Goal: Task Accomplishment & Management: Complete application form

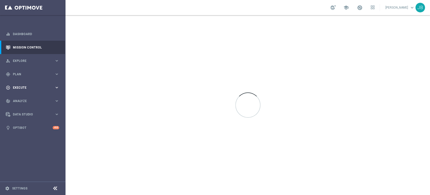
click at [51, 89] on div "play_circle_outline Execute" at bounding box center [30, 87] width 49 height 5
click at [46, 99] on link "Campaign Builder" at bounding box center [32, 98] width 39 height 4
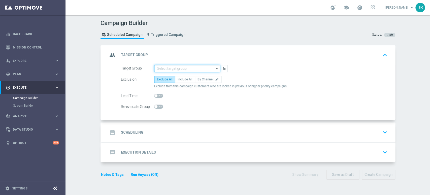
click at [172, 66] on input at bounding box center [187, 68] width 66 height 7
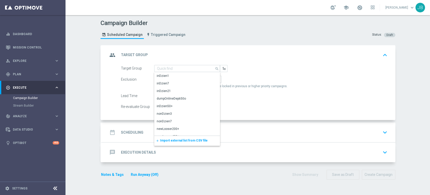
click at [163, 140] on span "Import external list from CSV file" at bounding box center [184, 140] width 48 height 4
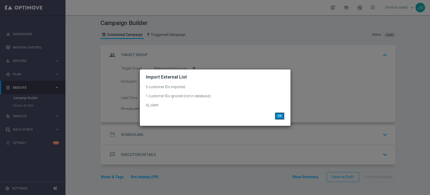
click at [283, 119] on button "OK" at bounding box center [280, 115] width 10 height 7
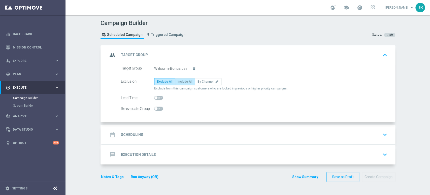
click at [180, 78] on label "Include All" at bounding box center [185, 81] width 20 height 7
click at [180, 81] on input "Include All" at bounding box center [179, 82] width 3 height 3
radio input "true"
click at [173, 134] on div "date_range Scheduling keyboard_arrow_down" at bounding box center [249, 135] width 282 height 10
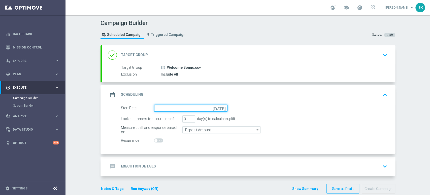
click at [173, 106] on input at bounding box center [190, 107] width 73 height 7
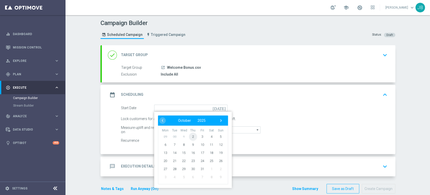
click at [190, 137] on span "2" at bounding box center [193, 136] width 8 height 8
type input "02 Oct 2025"
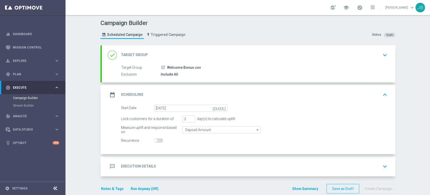
click at [194, 160] on div "message Execution Details keyboard_arrow_down" at bounding box center [249, 166] width 294 height 20
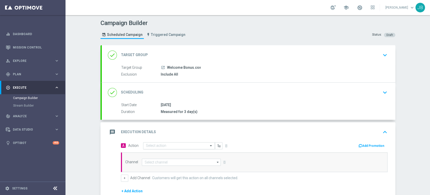
click at [159, 142] on div "Select action" at bounding box center [179, 145] width 72 height 7
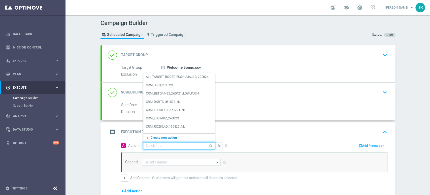
click at [159, 136] on span "Create new action" at bounding box center [164, 138] width 26 height 4
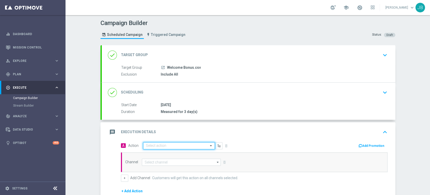
click at [159, 136] on div "message Execution Details keyboard_arrow_up" at bounding box center [249, 132] width 294 height 20
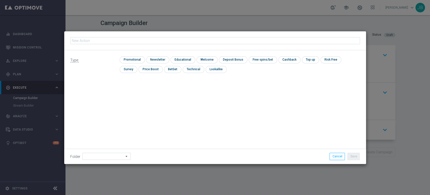
type input "(LPZ - TARGET) Welcome Bonus_02102025"
click at [163, 56] on input "checkbox" at bounding box center [157, 59] width 22 height 7
checkbox input "true"
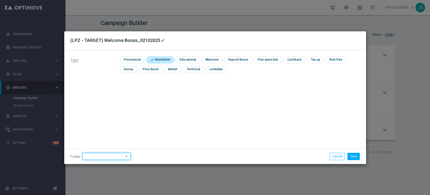
click at [110, 153] on input at bounding box center [106, 156] width 48 height 7
click at [105, 106] on div "Justyna B." at bounding box center [105, 104] width 47 height 7
type input "Justyna B."
click at [353, 158] on button "Save" at bounding box center [354, 156] width 12 height 7
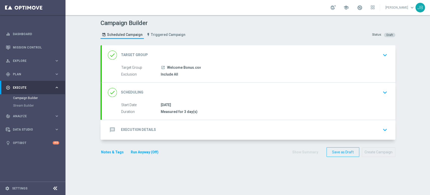
click at [224, 100] on div "done Scheduling keyboard_arrow_down" at bounding box center [249, 92] width 294 height 20
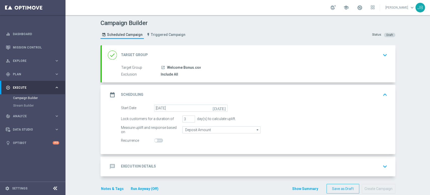
click at [198, 162] on div "message Execution Details keyboard_arrow_down" at bounding box center [249, 166] width 282 height 10
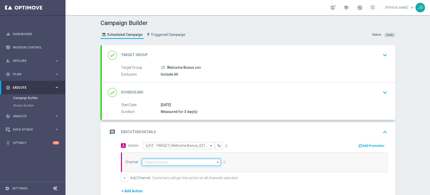
click at [157, 163] on input at bounding box center [181, 161] width 79 height 7
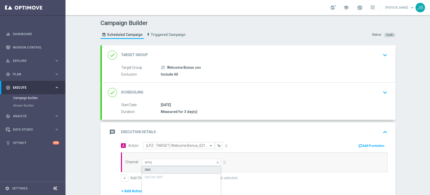
click at [154, 169] on div "SMS" at bounding box center [181, 170] width 79 height 8
type input "SMS"
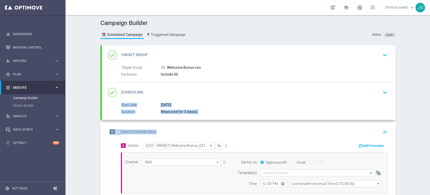
scroll to position [76, 0]
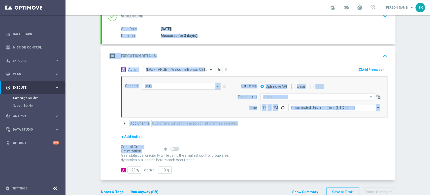
drag, startPoint x: 430, startPoint y: 102, endPoint x: 430, endPoint y: 150, distance: 48.4
click at [430, 150] on div "Campaign Builder Scheduled Campaign Triggered Campaign Status: Draft done Targe…" at bounding box center [248, 105] width 365 height 180
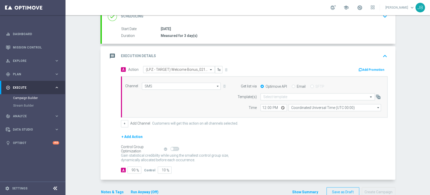
click at [252, 148] on div "Control Group Optimization Self Optimizing Campaign help_outline" at bounding box center [254, 149] width 267 height 6
click at [131, 167] on input "90" at bounding box center [135, 169] width 14 height 7
type input "0"
type input "100"
type input "10"
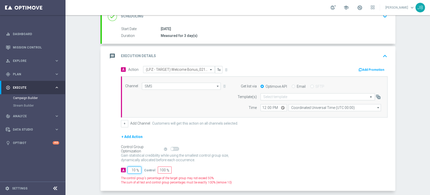
type input "90"
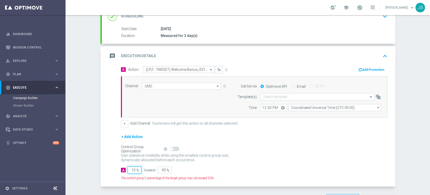
type input "100"
type input "0"
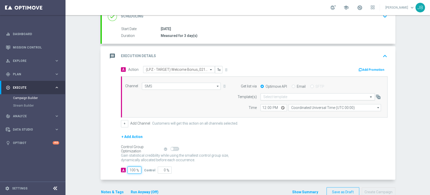
type input "100"
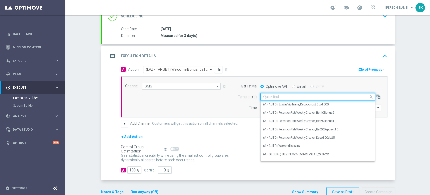
click at [270, 95] on input "text" at bounding box center [312, 97] width 99 height 4
paste input "(LPZ - TARGET) Welcome Bonus_02102025"
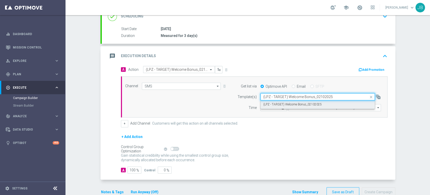
click at [265, 103] on label "(LPZ - TARGET) Welcome Bonus_02102025" at bounding box center [292, 104] width 58 height 4
type input "(LPZ - TARGET) Welcome Bonus_02102025"
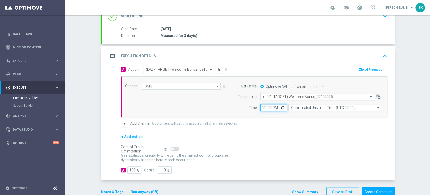
click at [262, 105] on input "12:00" at bounding box center [274, 107] width 26 height 7
type input "13:11"
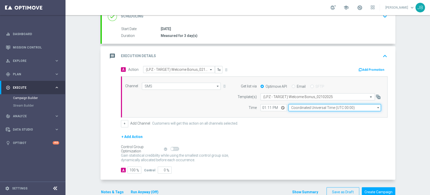
click at [289, 106] on input "Coordinated Universal Time (UTC 00:00)" at bounding box center [335, 107] width 93 height 7
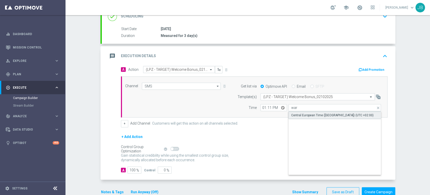
click at [302, 116] on div "Central European Time (Warsaw) (UTC +02:00)" at bounding box center [332, 115] width 82 height 5
type input "Central European Time (Warsaw) (UTC +02:00)"
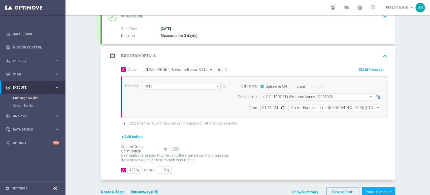
scroll to position [0, 0]
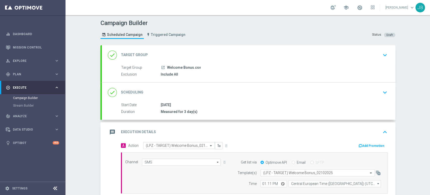
click at [430, 37] on div "Campaign Builder Scheduled Campaign Triggered Campaign Status: Draft done Targe…" at bounding box center [248, 105] width 365 height 180
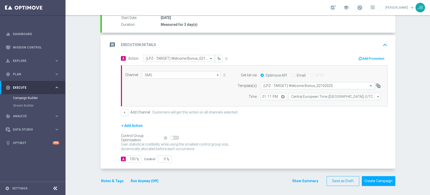
click at [430, 148] on div "Campaign Builder Scheduled Campaign Triggered Campaign Status: Draft done Targe…" at bounding box center [248, 105] width 365 height 180
click at [382, 180] on button "Create Campaign" at bounding box center [379, 181] width 34 height 10
